Goal: Transaction & Acquisition: Purchase product/service

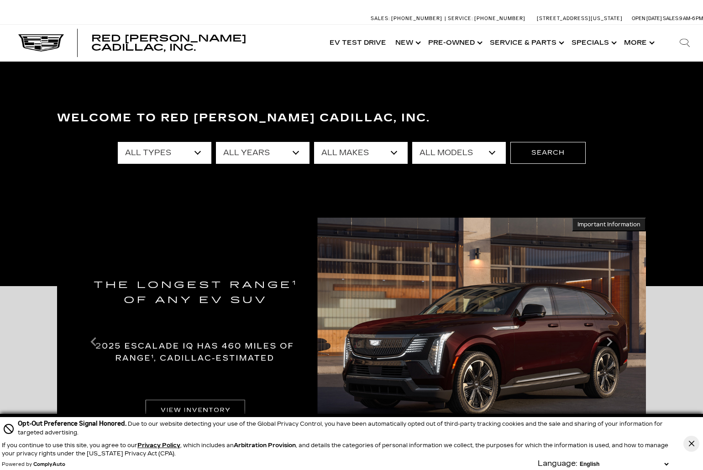
click at [204, 151] on select "All Types New Used Certified Used Demo" at bounding box center [165, 153] width 94 height 22
select select "New"
click at [118, 142] on select "All Types New Used Certified Used Demo" at bounding box center [165, 153] width 94 height 22
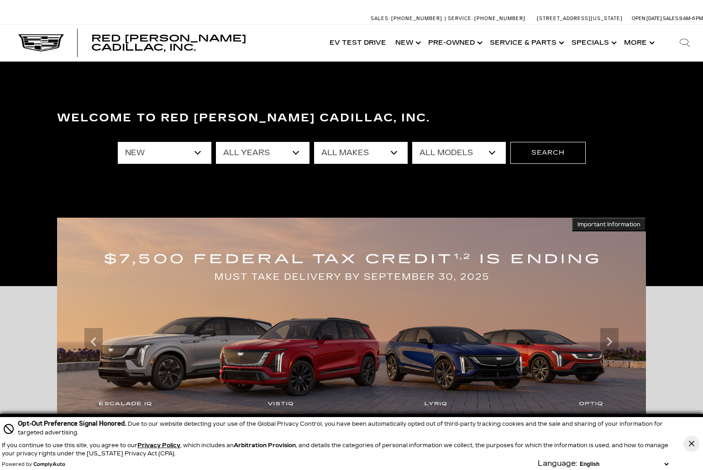
click at [394, 150] on select "All Makes Cadillac" at bounding box center [361, 153] width 94 height 22
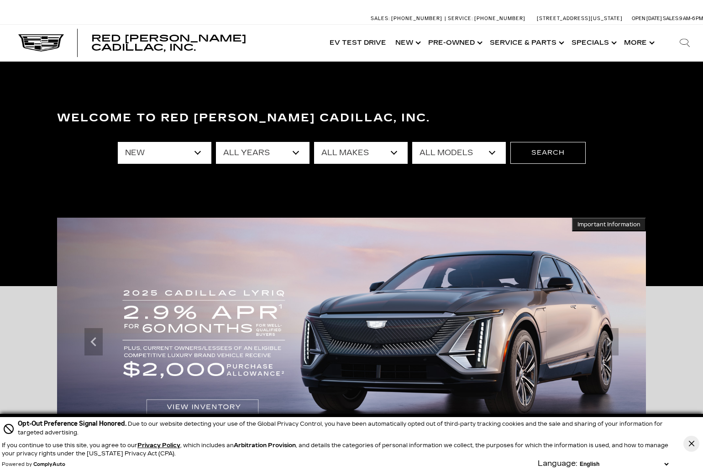
select select "Cadillac"
click at [314, 142] on select "All Makes Cadillac" at bounding box center [361, 153] width 94 height 22
click at [498, 149] on select "All Models CT4 CT5 Escalade Escalade ESV ESCALADE IQ ESCALADE IQL LYRIQ OPTIQ V…" at bounding box center [459, 153] width 94 height 22
click at [541, 190] on div "Welcome to Red Noland Cadillac, Inc. All Types New All Years 2026 2025 2024 All…" at bounding box center [351, 173] width 703 height 137
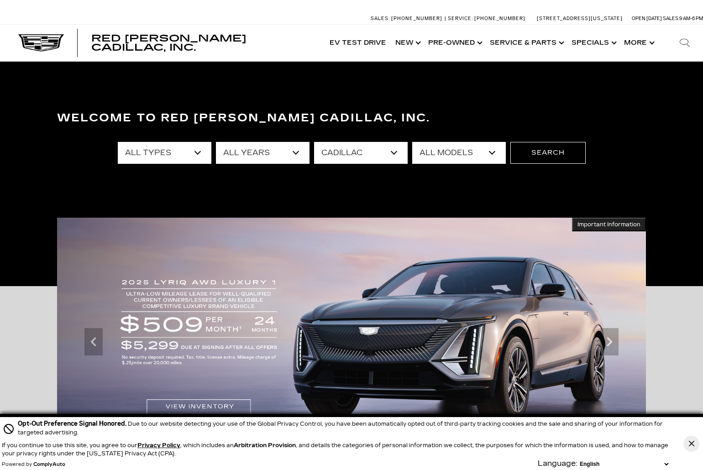
click at [305, 150] on select "All Years 2026 2025 2024" at bounding box center [263, 153] width 94 height 22
select select "2025"
click at [216, 142] on select "All Years 2026 2025 2024" at bounding box center [263, 153] width 94 height 22
click at [551, 150] on button "Search" at bounding box center [547, 153] width 75 height 22
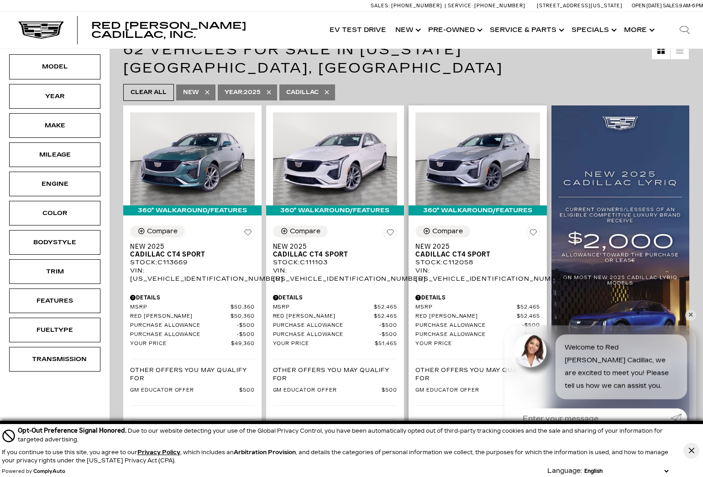
scroll to position [183, 0]
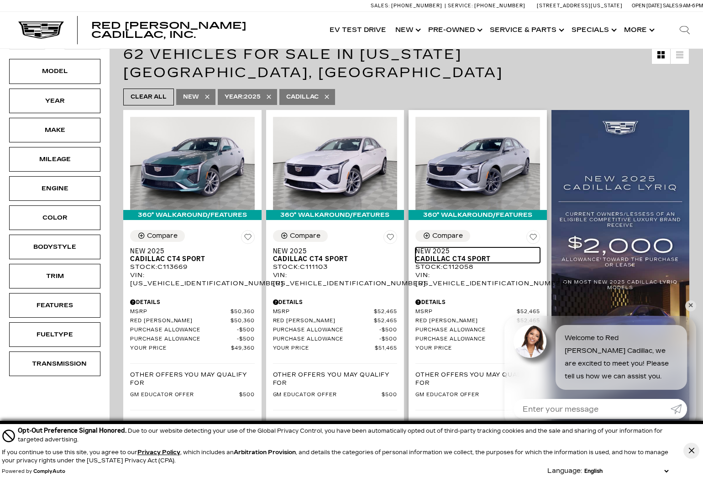
click at [462, 255] on span "Cadillac CT4 Sport" at bounding box center [474, 259] width 118 height 8
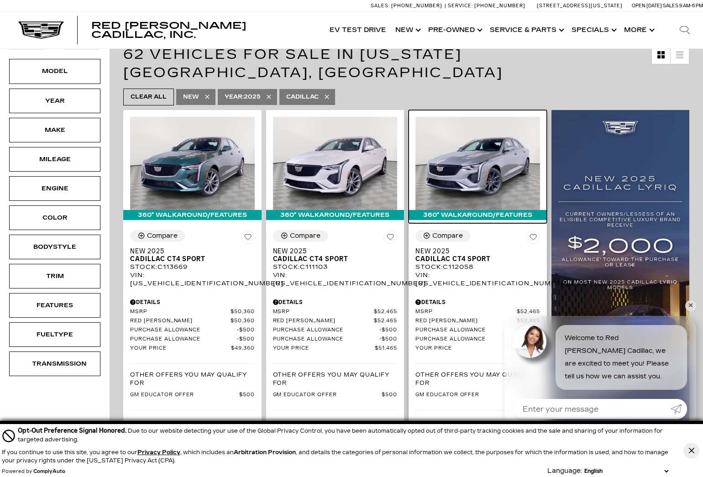
click at [471, 166] on img at bounding box center [477, 163] width 125 height 93
click at [472, 165] on img at bounding box center [477, 163] width 125 height 93
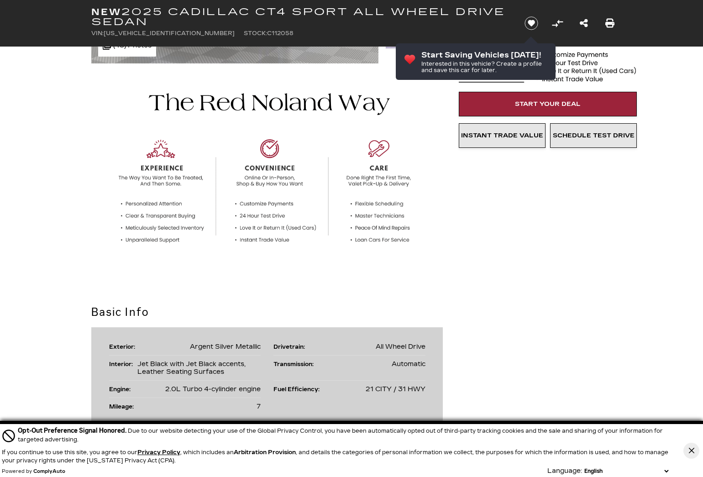
scroll to position [320, 0]
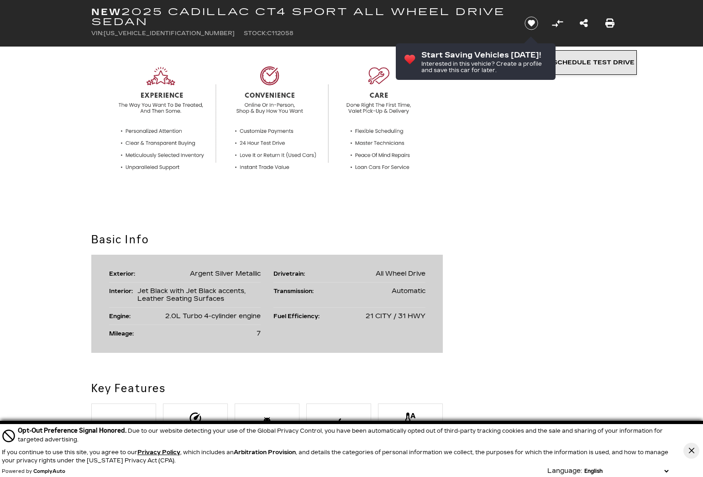
drag, startPoint x: 689, startPoint y: 448, endPoint x: 637, endPoint y: 423, distance: 57.6
click at [689, 448] on icon "Close Button" at bounding box center [691, 450] width 5 height 5
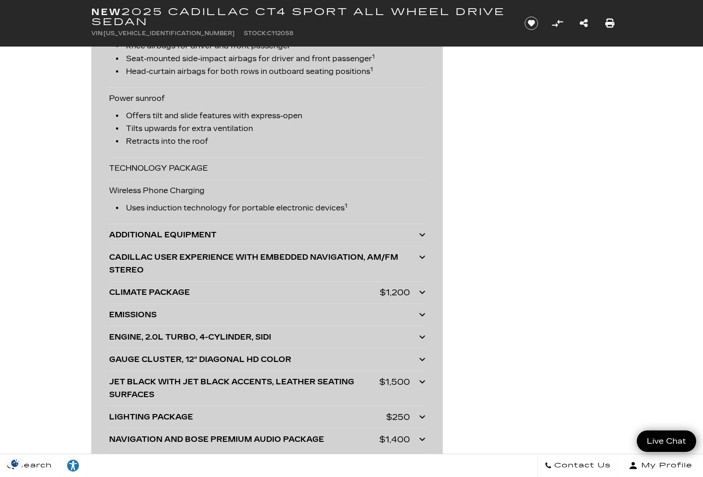
scroll to position [2283, 0]
click at [423, 332] on icon at bounding box center [422, 335] width 6 height 7
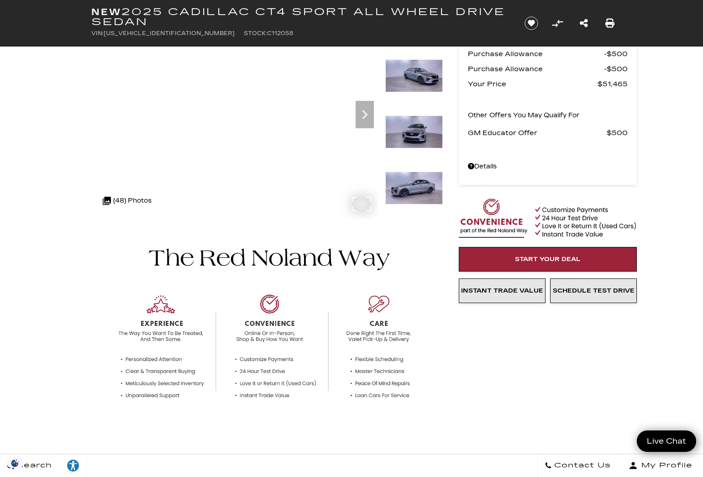
scroll to position [0, 0]
